Goal: Task Accomplishment & Management: Complete application form

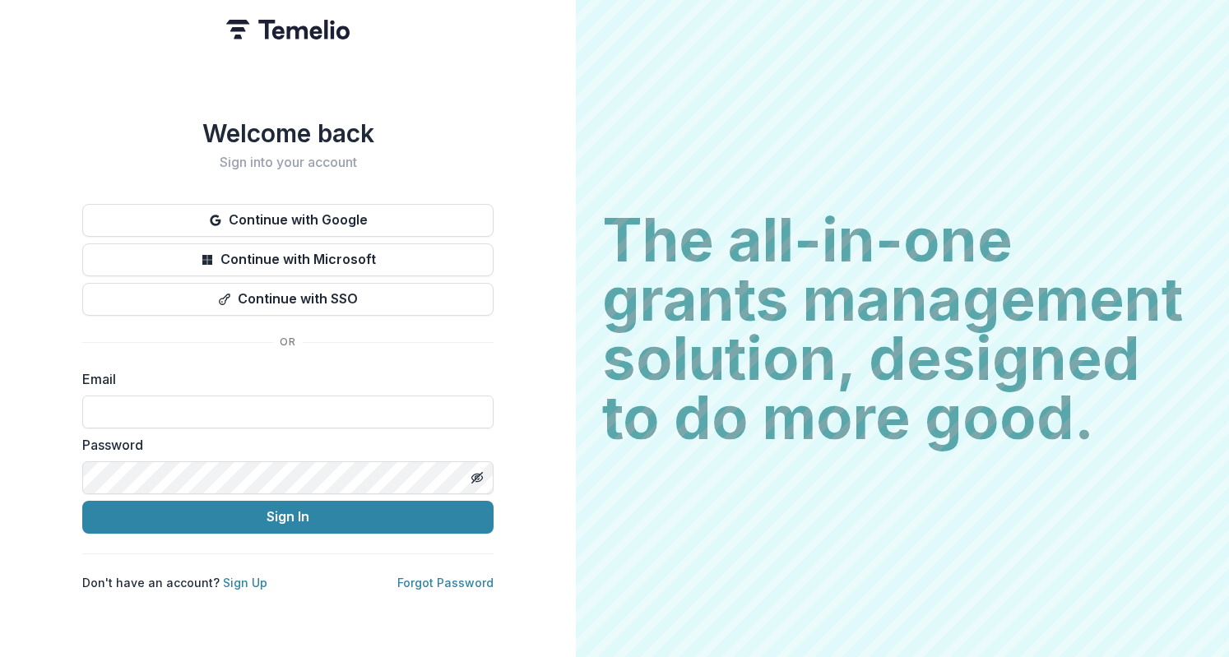
click at [383, 423] on form "Email Password Sign In" at bounding box center [287, 451] width 411 height 164
click at [383, 414] on input at bounding box center [287, 412] width 411 height 33
type input "**********"
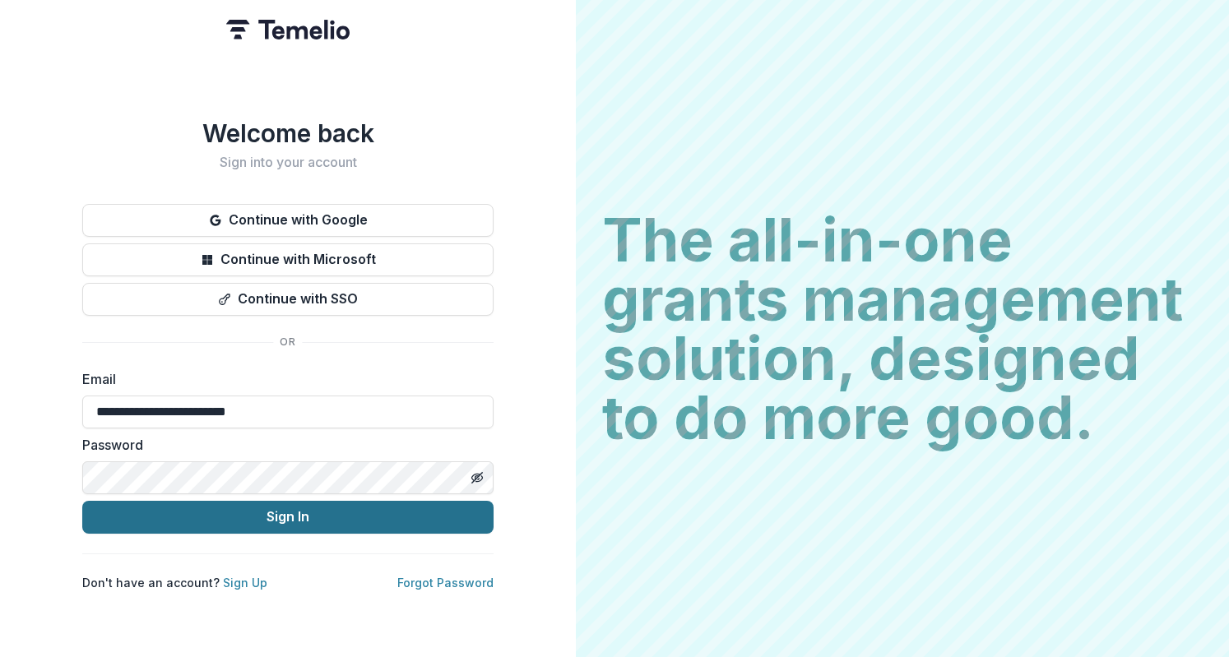
click at [374, 503] on button "Sign In" at bounding box center [287, 517] width 411 height 33
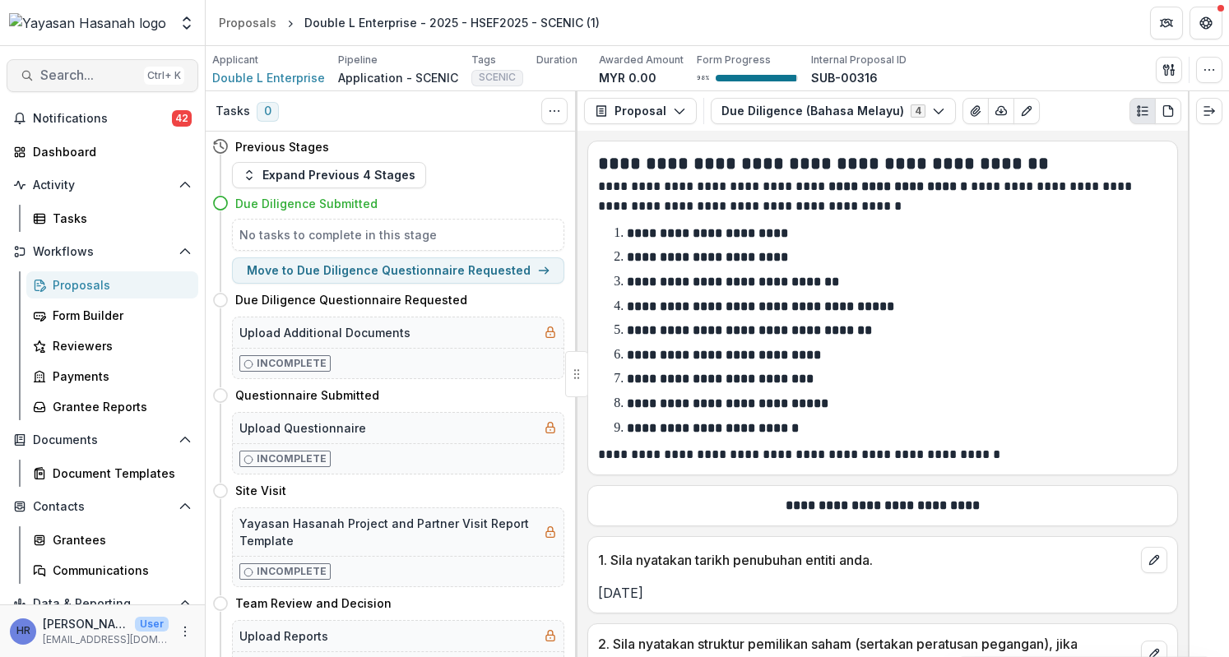
click at [56, 73] on span "Search..." at bounding box center [88, 75] width 97 height 16
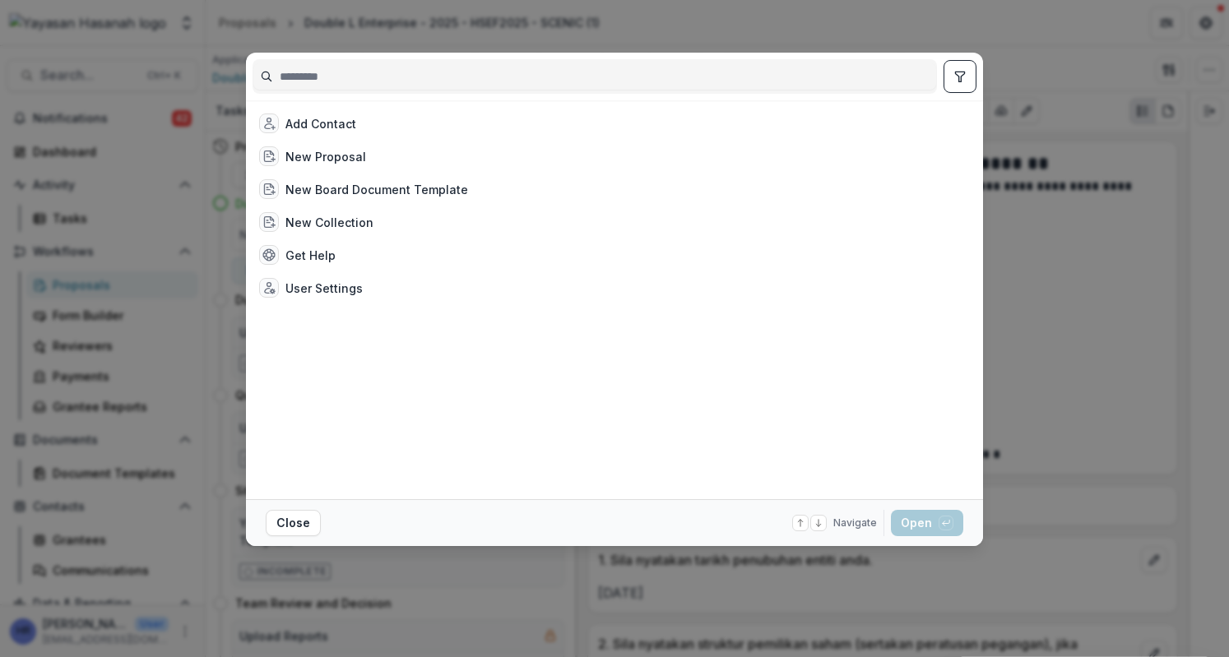
type input "*"
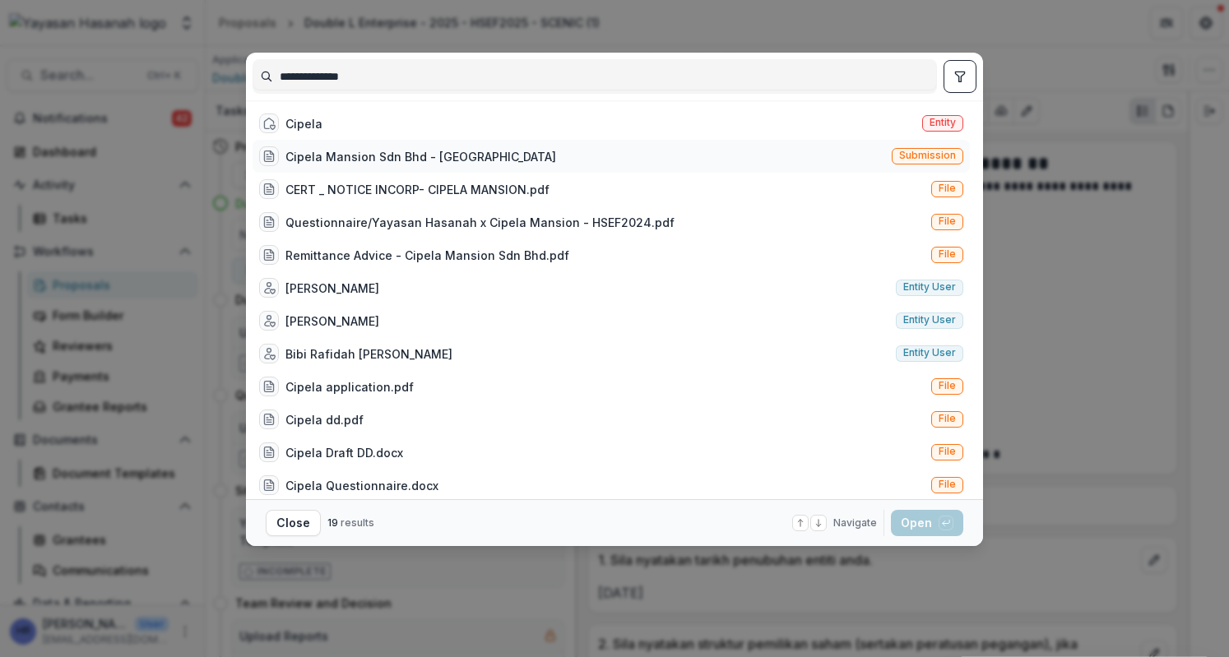
type input "**********"
click at [525, 154] on div "Cipela Mansion Sdn Bhd - [GEOGRAPHIC_DATA] Submission" at bounding box center [610, 156] width 717 height 33
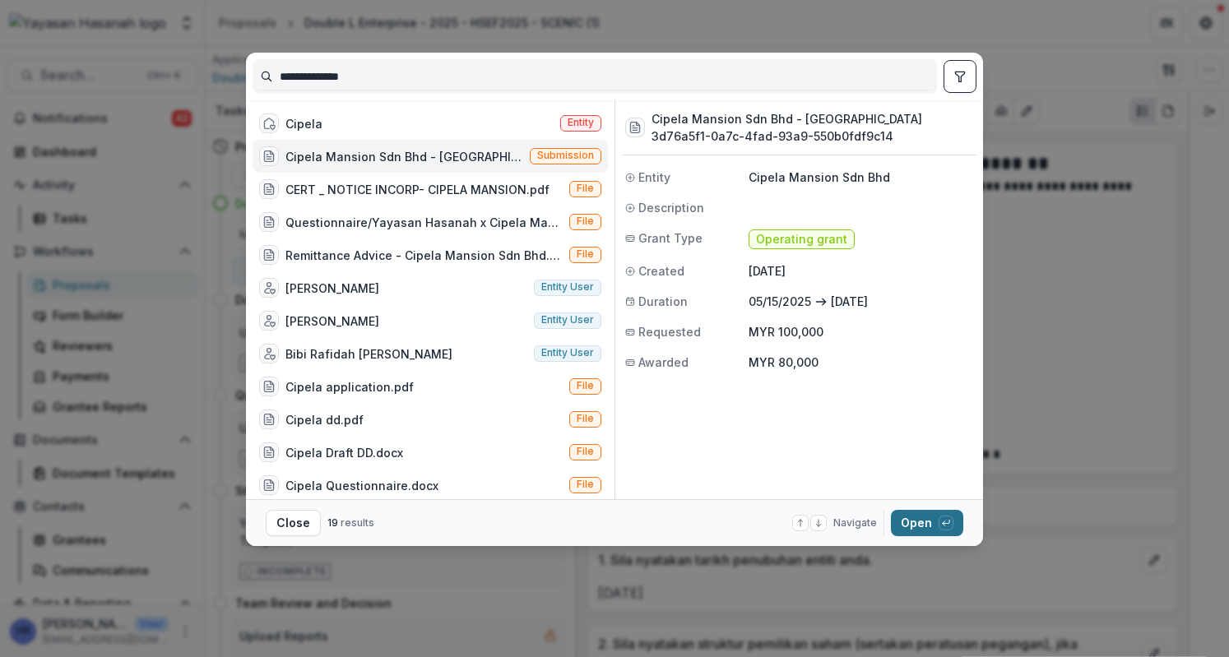
click at [917, 517] on button "Open with enter key" at bounding box center [927, 523] width 72 height 26
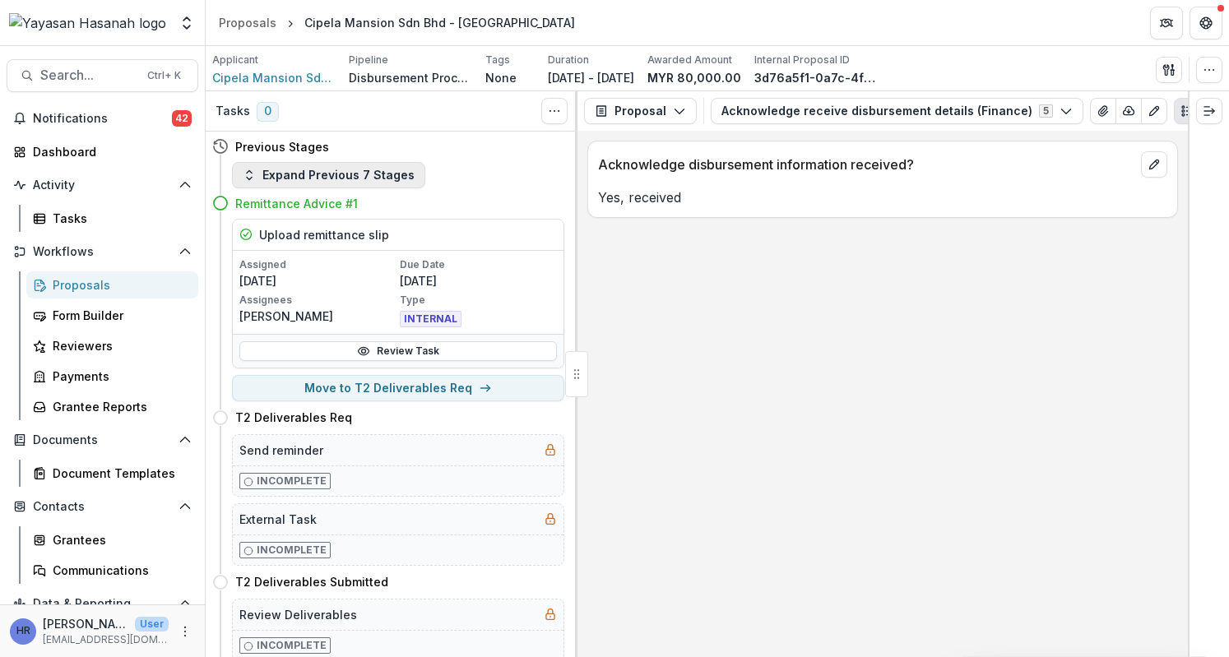
click at [257, 175] on button "Expand Previous 7 Stages" at bounding box center [328, 175] width 193 height 26
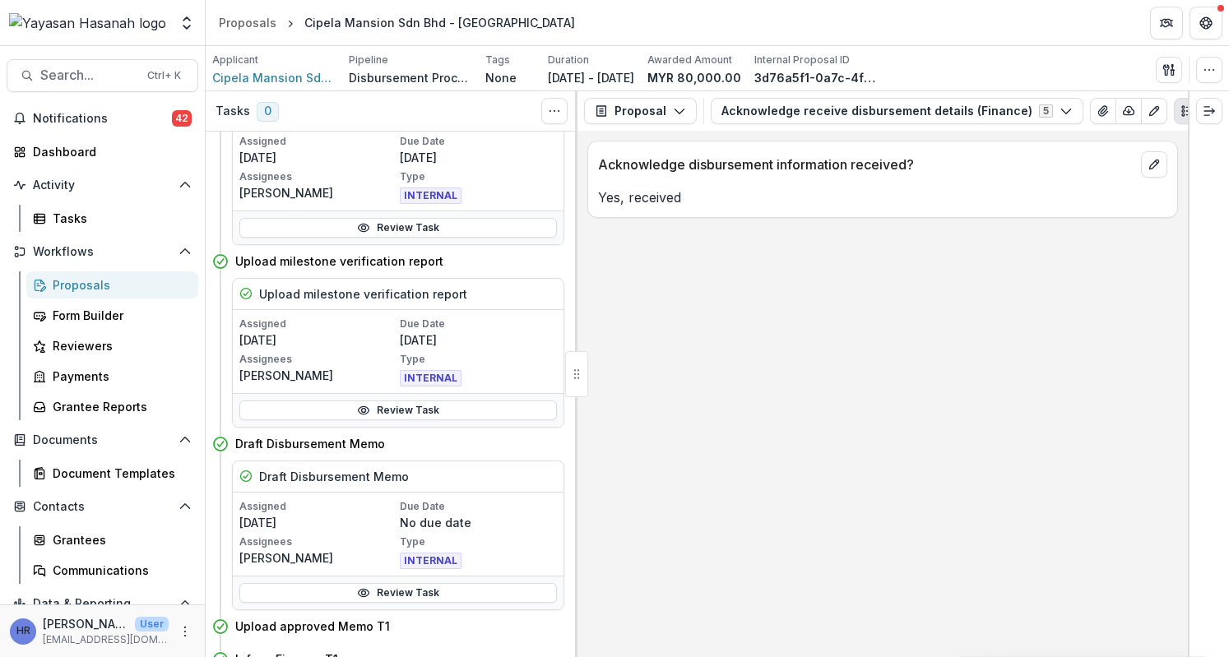
scroll to position [411, 0]
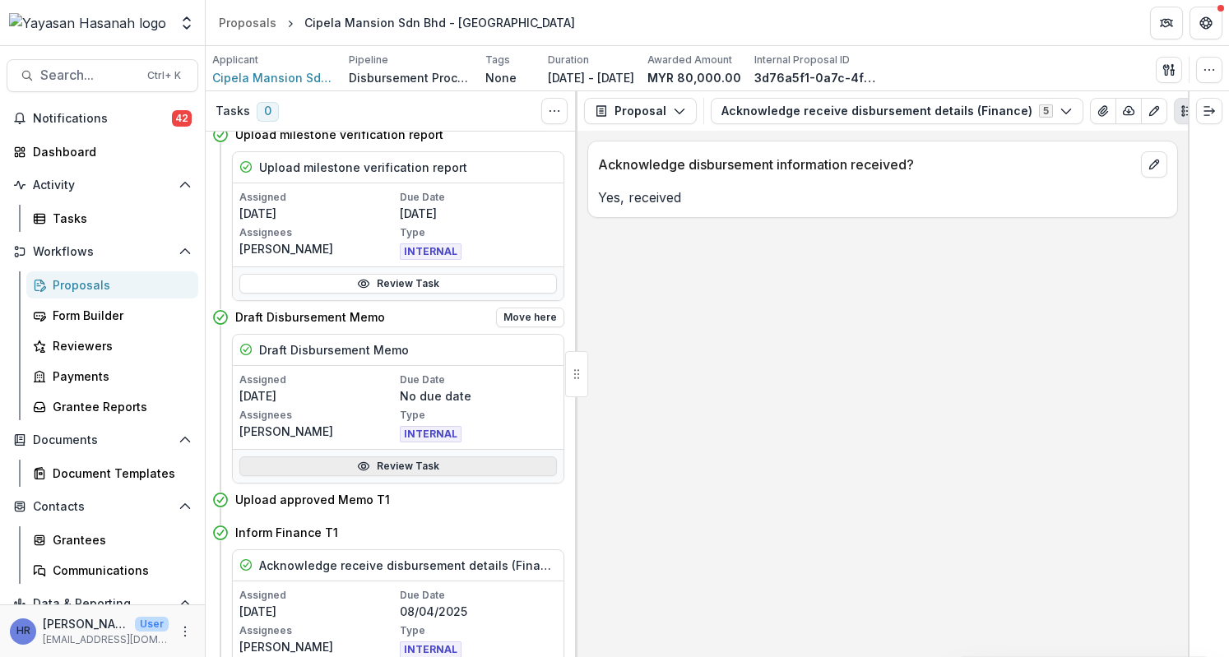
click at [365, 468] on icon at bounding box center [363, 466] width 13 height 13
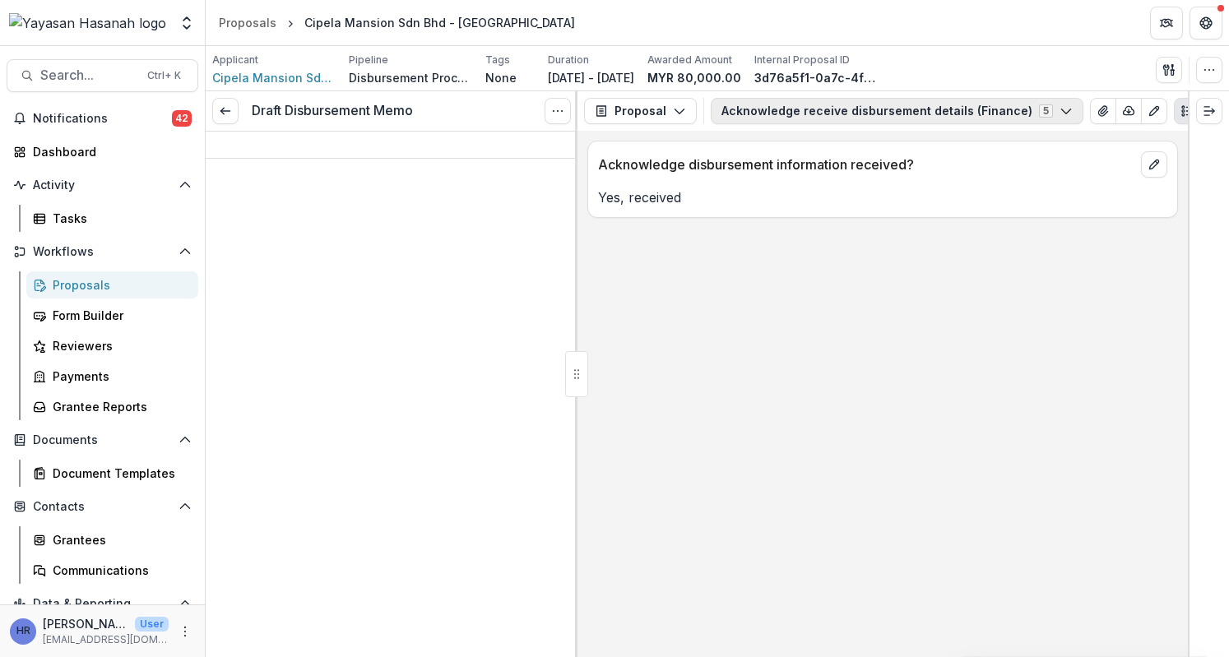
click at [867, 117] on button "Acknowledge receive disbursement details (Finance) 5" at bounding box center [896, 111] width 373 height 26
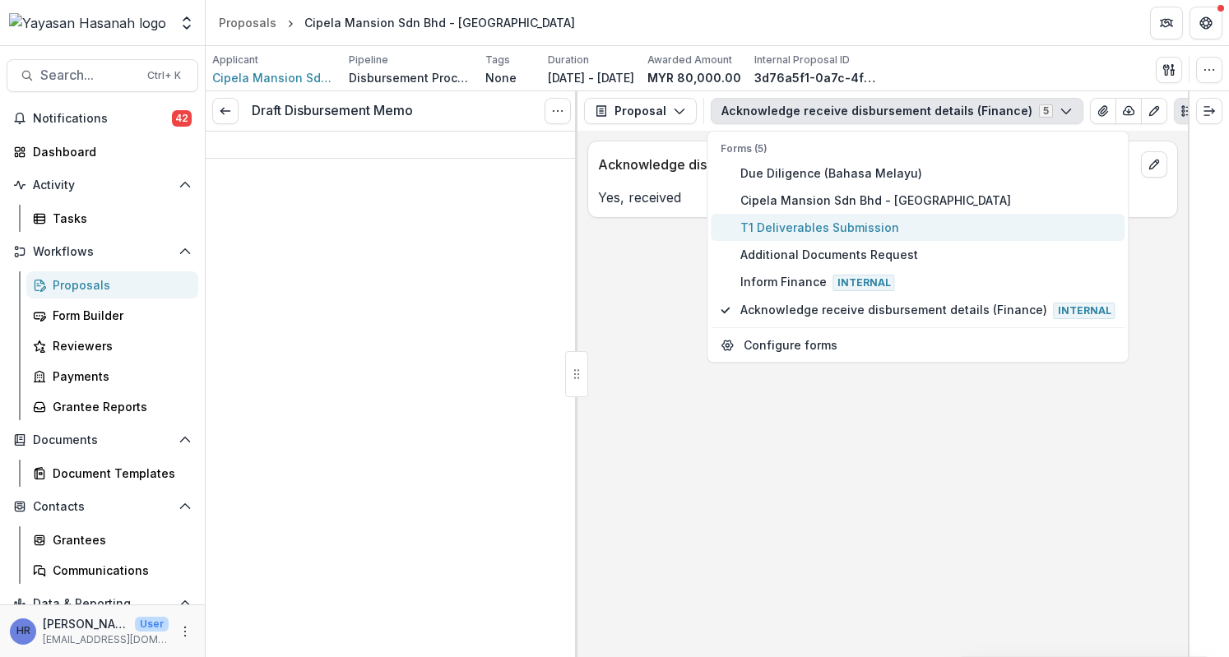
click at [854, 236] on button "T1 Deliverables Submission" at bounding box center [917, 227] width 414 height 27
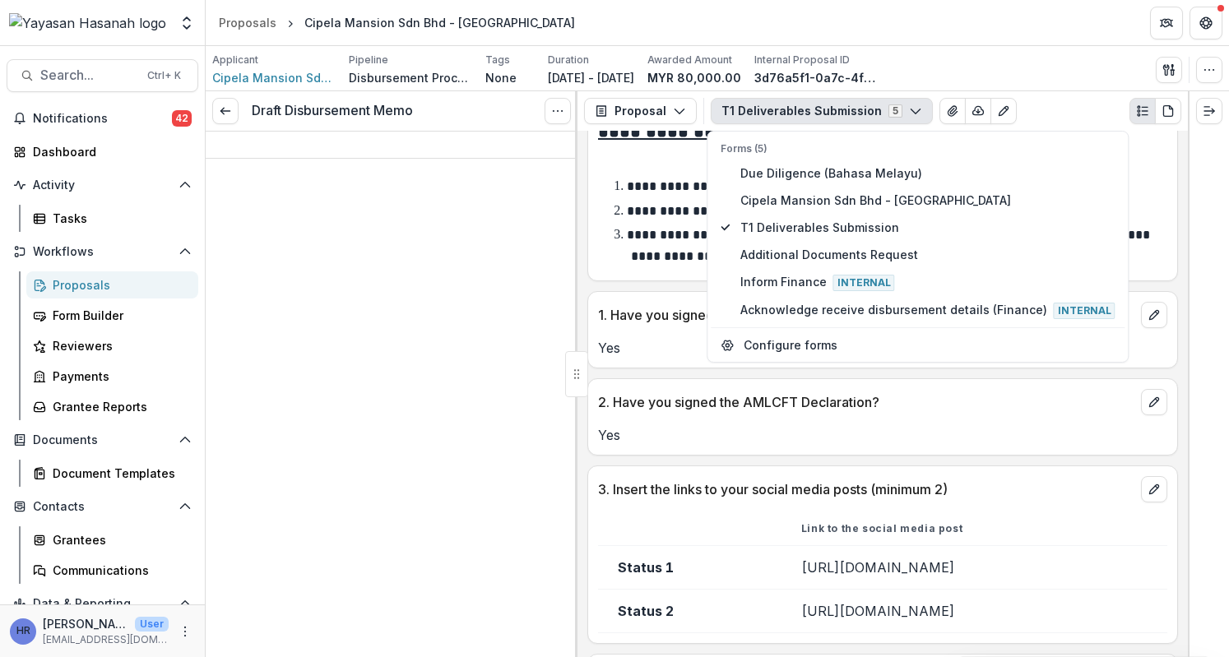
scroll to position [247, 0]
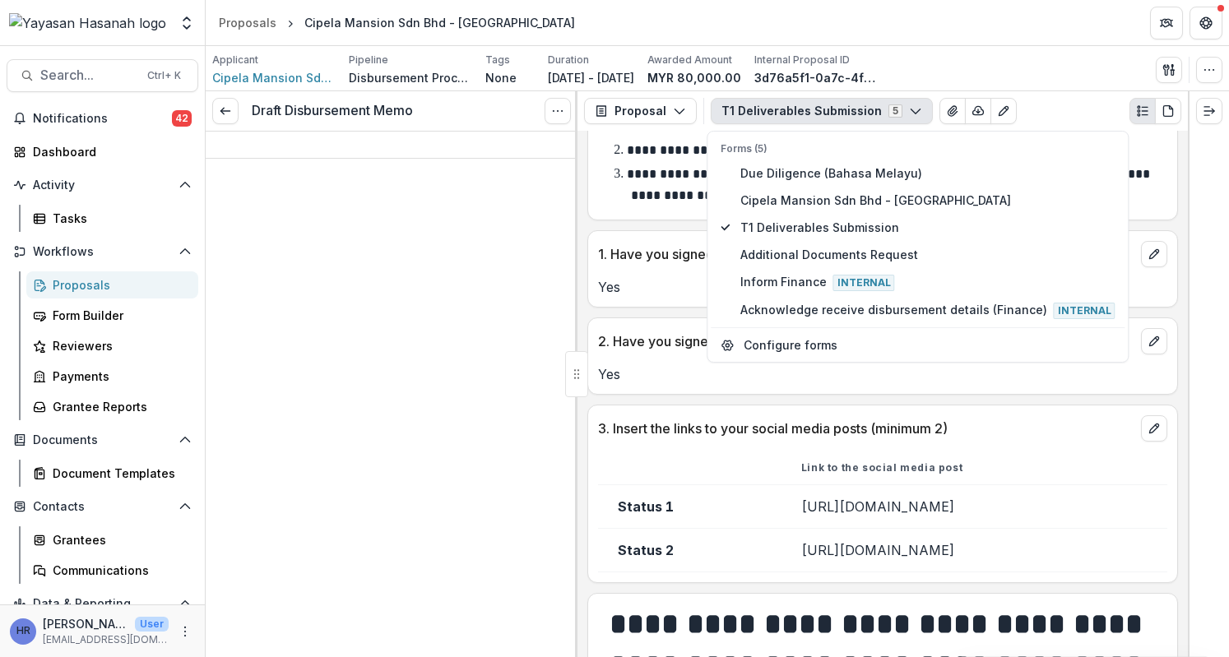
click at [845, 428] on p "3. Insert the links to your social media posts (minimum 2)" at bounding box center [866, 429] width 536 height 20
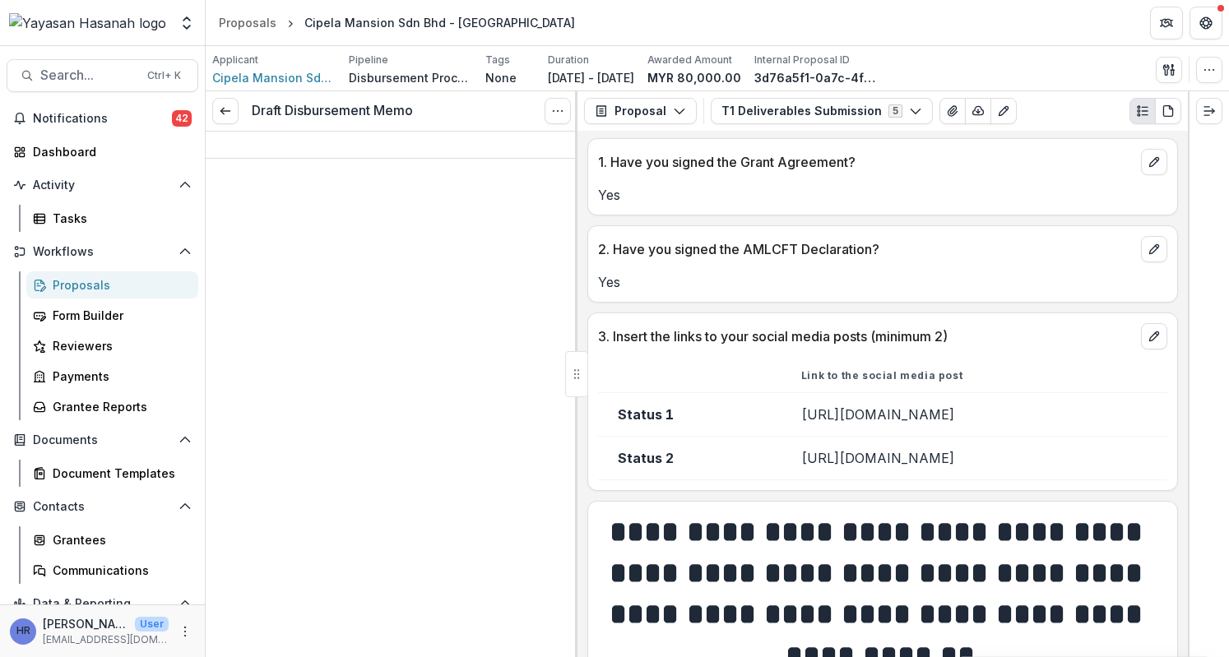
scroll to position [411, 0]
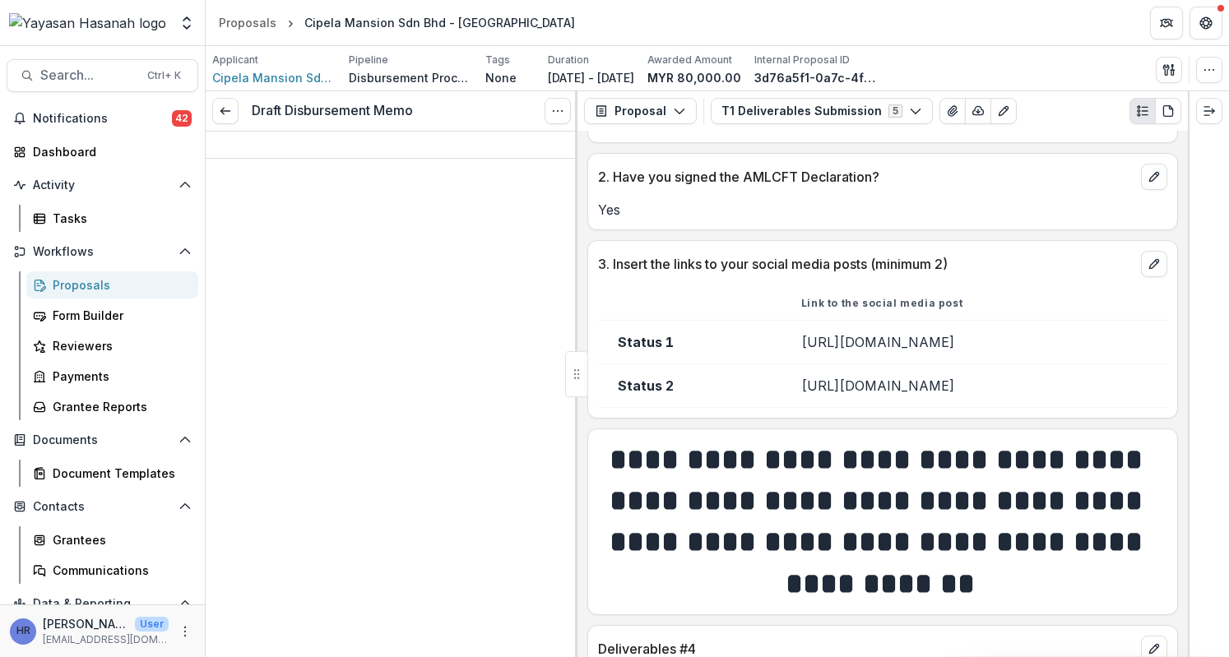
click at [837, 404] on td "[URL][DOMAIN_NAME]" at bounding box center [974, 385] width 386 height 44
drag, startPoint x: 875, startPoint y: 410, endPoint x: 710, endPoint y: 384, distance: 166.6
click at [781, 384] on td "[URL][DOMAIN_NAME]" at bounding box center [974, 385] width 386 height 44
copy td "[URL][DOMAIN_NAME]"
drag, startPoint x: 890, startPoint y: 353, endPoint x: 710, endPoint y: 325, distance: 181.4
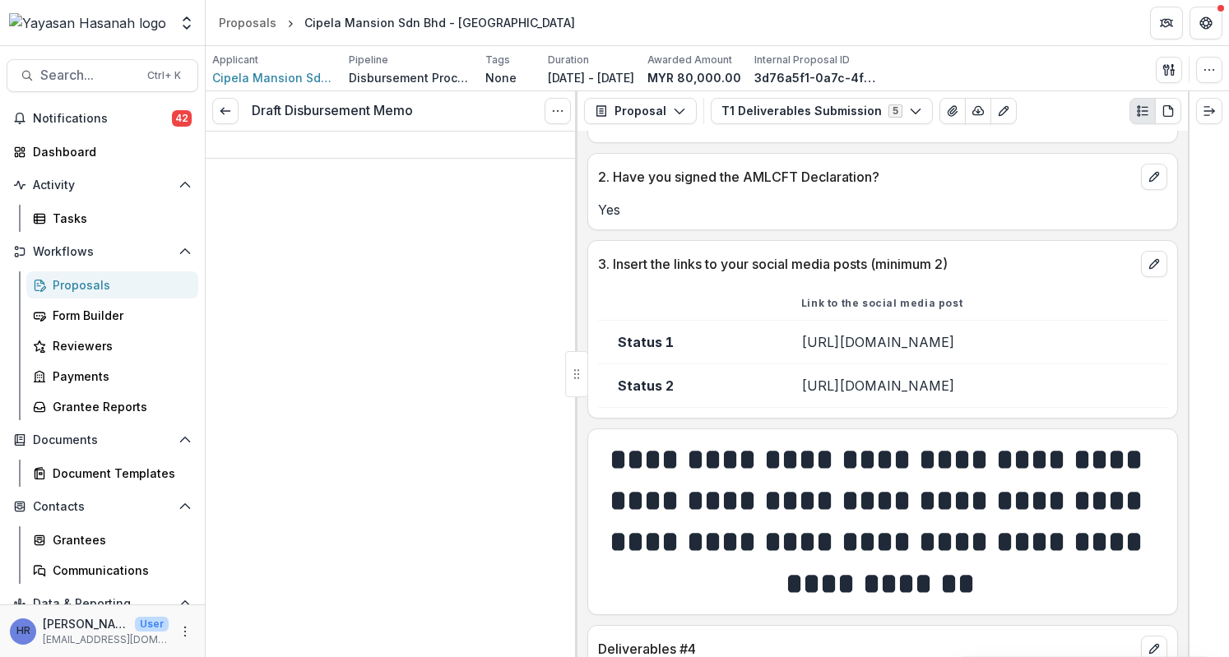
click at [781, 325] on td "[URL][DOMAIN_NAME]" at bounding box center [974, 342] width 386 height 44
copy td "[URL][DOMAIN_NAME]"
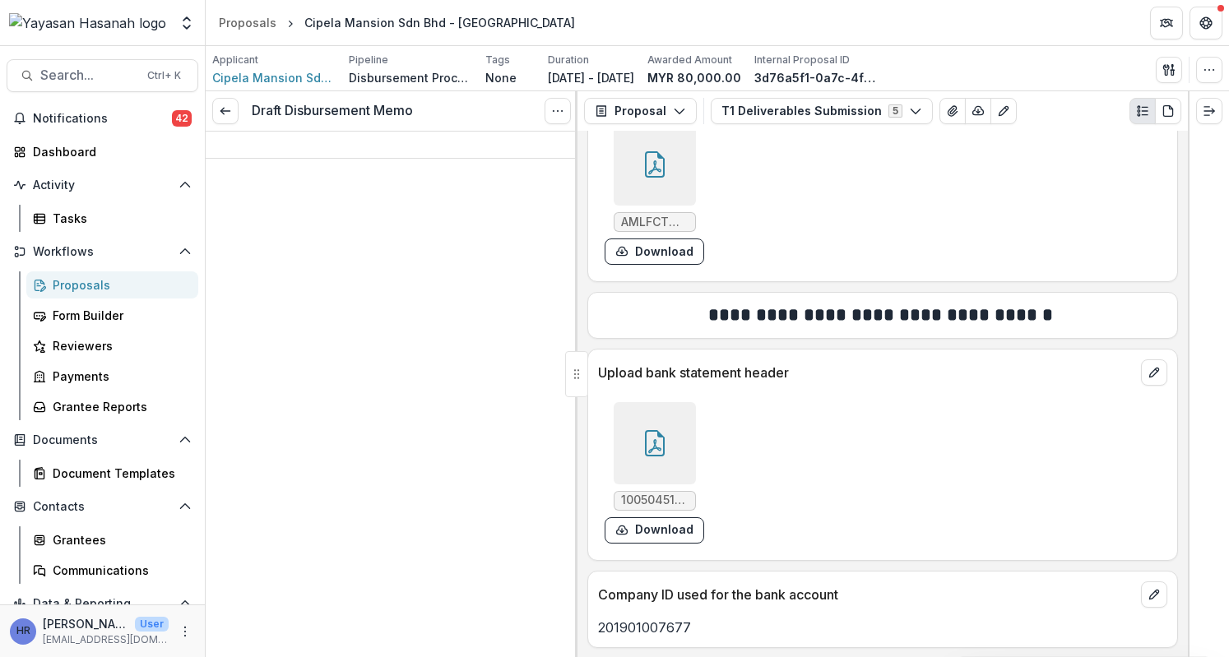
scroll to position [2534, 0]
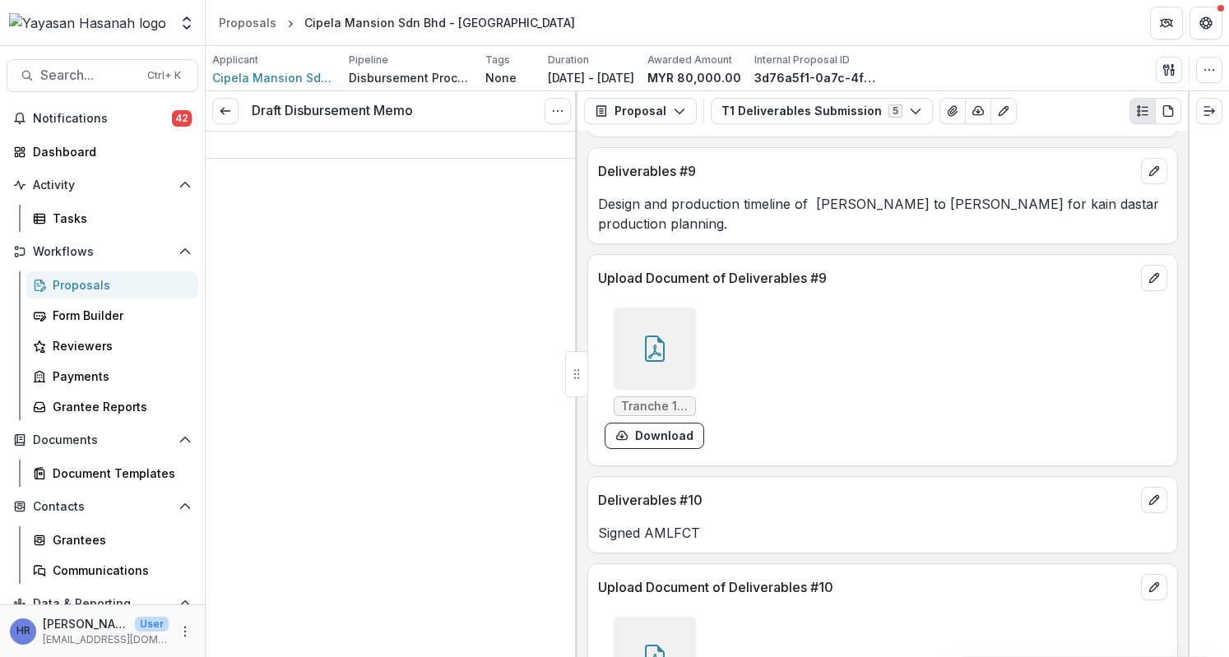
click at [668, 384] on div at bounding box center [654, 349] width 82 height 82
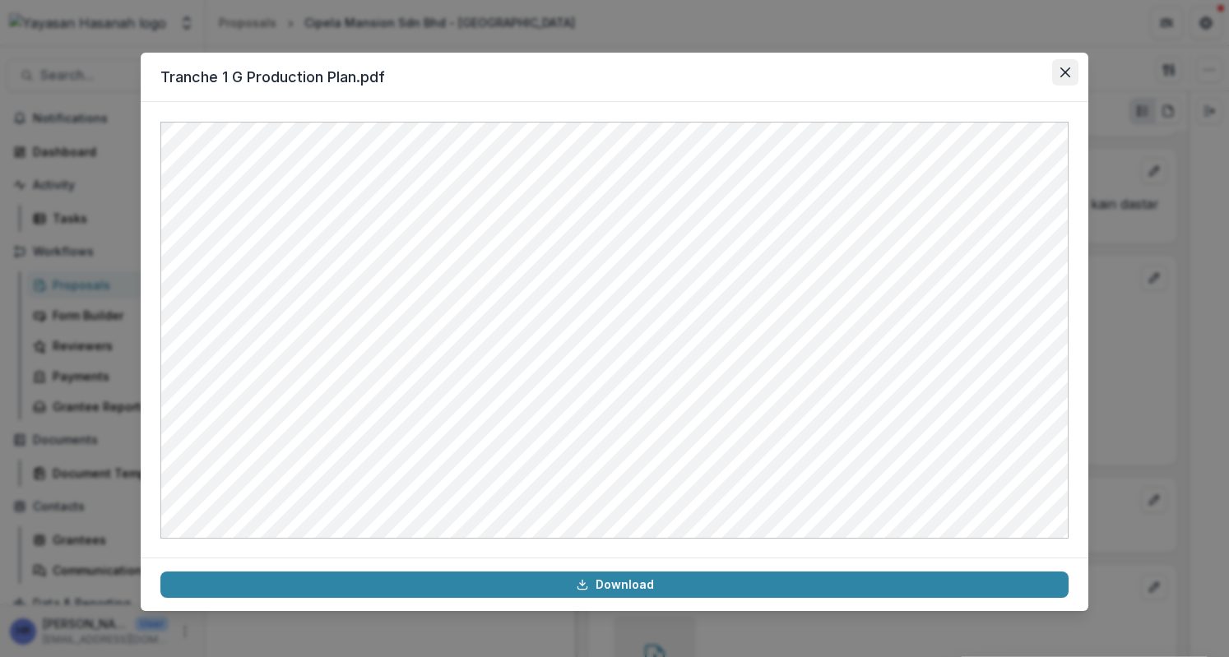
click at [1062, 80] on button "Close" at bounding box center [1065, 72] width 26 height 26
